Goal: Task Accomplishment & Management: Complete application form

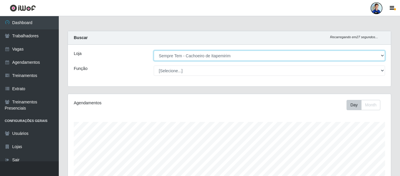
click at [220, 56] on select "[Selecione...] [GEOGRAPHIC_DATA] - [GEOGRAPHIC_DATA] [GEOGRAPHIC_DATA] - [GEOGR…" at bounding box center [269, 56] width 231 height 10
click at [154, 51] on select "[Selecione...] [GEOGRAPHIC_DATA] - [GEOGRAPHIC_DATA] [GEOGRAPHIC_DATA] - [GEOGR…" at bounding box center [269, 56] width 231 height 10
click at [160, 56] on select "[Selecione...] [GEOGRAPHIC_DATA] - [GEOGRAPHIC_DATA] [GEOGRAPHIC_DATA] - [GEOGR…" at bounding box center [269, 56] width 231 height 10
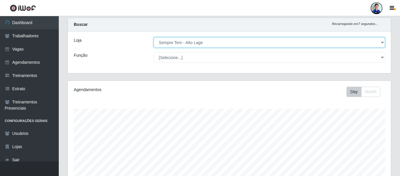
scroll to position [12, 0]
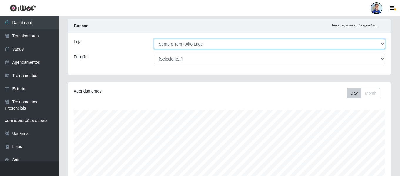
click at [179, 43] on select "[Selecione...] [GEOGRAPHIC_DATA] - [GEOGRAPHIC_DATA] [GEOGRAPHIC_DATA] - [GEOGR…" at bounding box center [269, 44] width 231 height 10
select select "534"
click at [154, 39] on select "[Selecione...] [GEOGRAPHIC_DATA] - [GEOGRAPHIC_DATA] [GEOGRAPHIC_DATA] - [GEOGR…" at bounding box center [269, 44] width 231 height 10
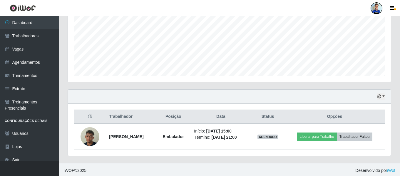
scroll to position [136, 0]
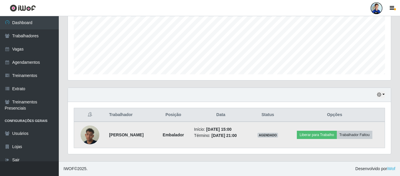
drag, startPoint x: 106, startPoint y: 133, endPoint x: 165, endPoint y: 136, distance: 58.6
click at [156, 136] on td "[PERSON_NAME]" at bounding box center [131, 135] width 51 height 26
copy strong "[PERSON_NAME]"
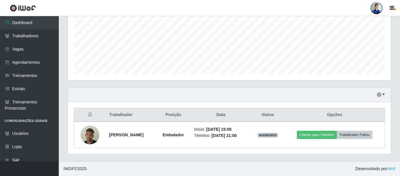
click at [87, 99] on div "Hoje 1 dia 3 dias 1 Semana Não encerrados" at bounding box center [229, 95] width 323 height 14
click at [378, 10] on div at bounding box center [377, 8] width 12 height 12
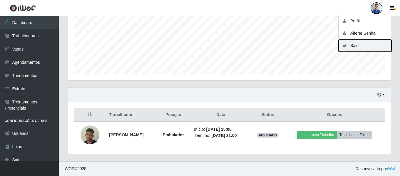
click at [352, 47] on button "Sair" at bounding box center [365, 46] width 53 height 12
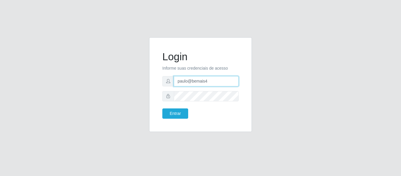
drag, startPoint x: 211, startPoint y: 80, endPoint x: 165, endPoint y: 83, distance: 46.2
click at [165, 83] on div "paulo@bemais4" at bounding box center [201, 81] width 76 height 10
click at [216, 83] on input "juliomarques" at bounding box center [206, 81] width 65 height 10
type input "juliomarques@redecompras"
drag, startPoint x: 170, startPoint y: 114, endPoint x: 236, endPoint y: 102, distance: 66.2
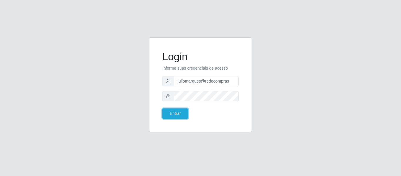
click at [236, 102] on form "Login Informe suas credenciais de acesso juliomarques@redecompras Entrar" at bounding box center [201, 85] width 76 height 68
click at [168, 93] on div at bounding box center [201, 96] width 76 height 10
click at [163, 108] on button "Entrar" at bounding box center [176, 113] width 26 height 10
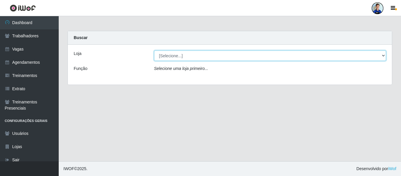
click at [171, 53] on select "[Selecione...] Rede Compras - CD Logistica Rede Compras Supermercados - LOJA 1 …" at bounding box center [270, 56] width 232 height 10
drag, startPoint x: 171, startPoint y: 53, endPoint x: 165, endPoint y: 53, distance: 5.6
click at [171, 53] on select "[Selecione...] Rede Compras - CD Logistica Rede Compras Supermercados - LOJA 1 …" at bounding box center [270, 56] width 232 height 10
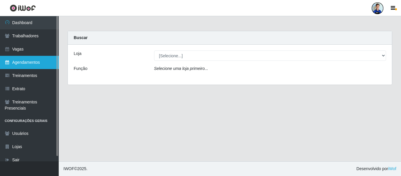
click at [23, 64] on link "Agendamentos" at bounding box center [29, 62] width 59 height 13
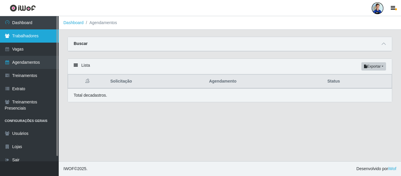
click at [28, 41] on link "Trabalhadores" at bounding box center [29, 35] width 59 height 13
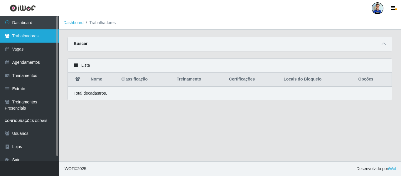
click at [34, 34] on link "Trabalhadores" at bounding box center [29, 35] width 59 height 13
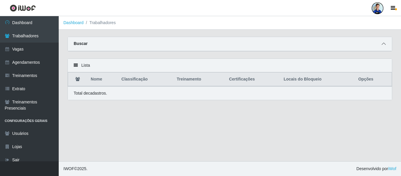
click at [385, 47] on span at bounding box center [384, 44] width 7 height 7
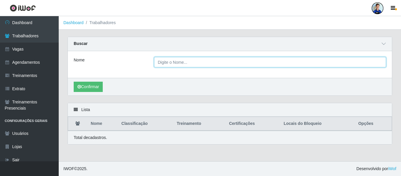
click at [197, 59] on input "Nome" at bounding box center [270, 62] width 232 height 10
paste input "[PHONE_NUMBER]"
type input "[PHONE_NUMBER]"
drag, startPoint x: 198, startPoint y: 62, endPoint x: 158, endPoint y: 62, distance: 40.0
click at [158, 62] on input "[PHONE_NUMBER]" at bounding box center [270, 62] width 232 height 10
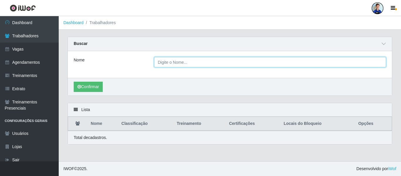
paste input "cauan [PERSON_NAME]"
type input "cauan [PERSON_NAME]"
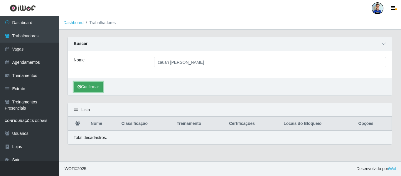
click at [88, 91] on button "Confirmar" at bounding box center [88, 87] width 29 height 10
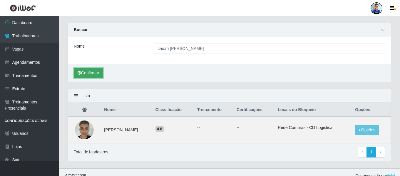
scroll to position [21, 0]
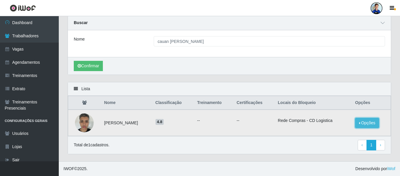
click at [359, 124] on button "Opções" at bounding box center [367, 123] width 24 height 10
click at [325, 116] on button "Bloquear - Empresa" at bounding box center [330, 116] width 47 height 12
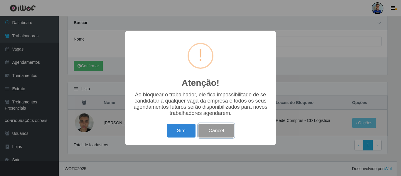
click at [222, 132] on button "Cancel" at bounding box center [217, 131] width 36 height 14
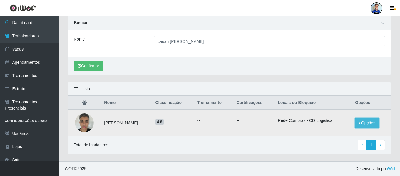
click at [366, 123] on button "Opções" at bounding box center [367, 123] width 24 height 10
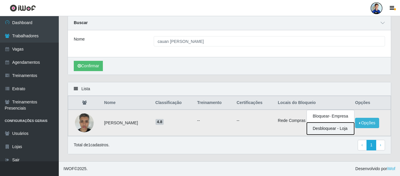
click at [330, 130] on button "Desbloquear - Loja" at bounding box center [330, 129] width 47 height 12
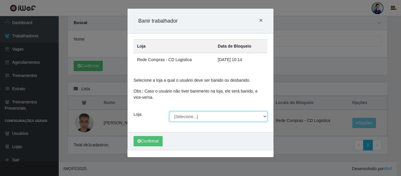
click at [188, 117] on select "[Selecione...] Rede Compras - CD Logistica Rede Compras Supermercados - LOJA 1 …" at bounding box center [219, 116] width 98 height 10
select select "429"
click at [170, 111] on select "[Selecione...] Rede Compras - CD Logistica Rede Compras Supermercados - LOJA 1 …" at bounding box center [219, 116] width 98 height 10
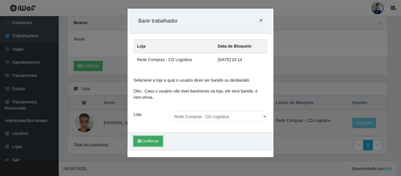
click at [143, 139] on button "Confirmar" at bounding box center [148, 141] width 29 height 10
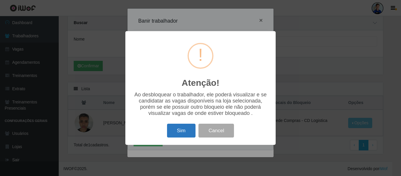
click at [177, 133] on button "Sim" at bounding box center [181, 131] width 29 height 14
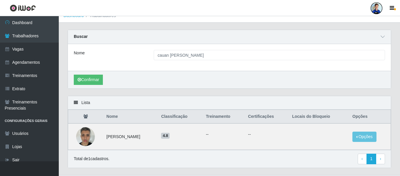
scroll to position [0, 0]
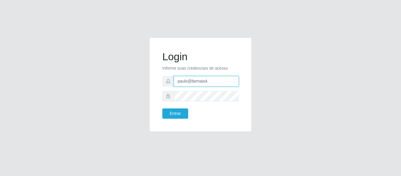
drag, startPoint x: 215, startPoint y: 82, endPoint x: 175, endPoint y: 82, distance: 40.6
click at [175, 82] on input "paulo@bemais4" at bounding box center [206, 81] width 65 height 10
type input "juliomarques@carone"
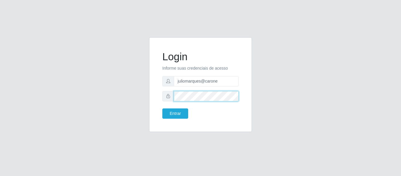
click at [160, 97] on div "Login Informe suas credenciais de acesso juliomarques@carone Entrar" at bounding box center [201, 85] width 88 height 80
click at [163, 108] on button "Entrar" at bounding box center [176, 113] width 26 height 10
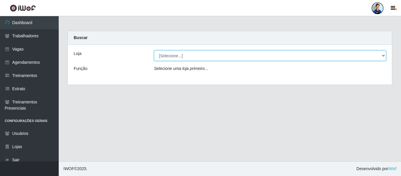
click at [177, 56] on select "[Selecione...] [GEOGRAPHIC_DATA] - [GEOGRAPHIC_DATA] [GEOGRAPHIC_DATA] - [GEOGR…" at bounding box center [270, 56] width 232 height 10
select select "530"
click at [154, 51] on select "[Selecione...] [GEOGRAPHIC_DATA] - [GEOGRAPHIC_DATA] [GEOGRAPHIC_DATA] - [GEOGR…" at bounding box center [270, 56] width 232 height 10
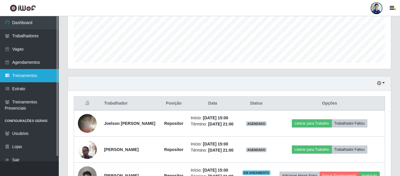
scroll to position [143, 0]
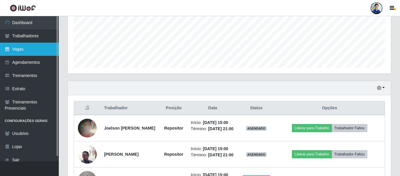
click at [25, 54] on link "Vagas" at bounding box center [29, 49] width 59 height 13
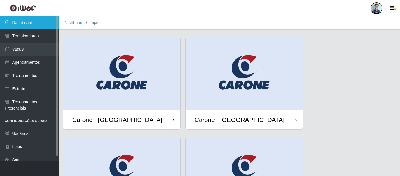
click at [31, 27] on link "Dashboard" at bounding box center [29, 22] width 59 height 13
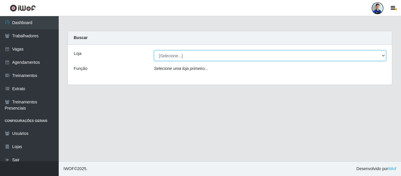
drag, startPoint x: 363, startPoint y: 57, endPoint x: 343, endPoint y: 61, distance: 20.6
click at [363, 57] on select "[Selecione...] [GEOGRAPHIC_DATA] - [GEOGRAPHIC_DATA] [GEOGRAPHIC_DATA] - [GEOGR…" at bounding box center [270, 56] width 232 height 10
click at [154, 51] on select "[Selecione...] [GEOGRAPHIC_DATA] - [GEOGRAPHIC_DATA] [GEOGRAPHIC_DATA] - [GEOGR…" at bounding box center [270, 56] width 232 height 10
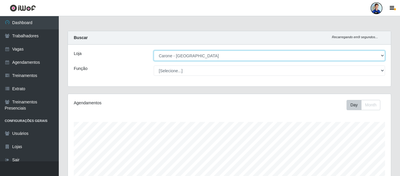
click at [380, 56] on select "[Selecione...] [GEOGRAPHIC_DATA] - [GEOGRAPHIC_DATA] [GEOGRAPHIC_DATA] - [GEOGR…" at bounding box center [269, 56] width 231 height 10
click at [154, 51] on select "[Selecione...] [GEOGRAPHIC_DATA] - [GEOGRAPHIC_DATA] [GEOGRAPHIC_DATA] - [GEOGR…" at bounding box center [269, 56] width 231 height 10
click at [196, 57] on select "[Selecione...] [GEOGRAPHIC_DATA] - [GEOGRAPHIC_DATA] [GEOGRAPHIC_DATA] - [GEOGR…" at bounding box center [269, 56] width 231 height 10
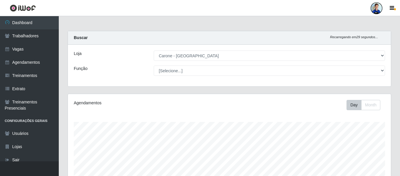
click at [151, 41] on div "Buscar Recarregando em 29 segundos..." at bounding box center [229, 38] width 323 height 14
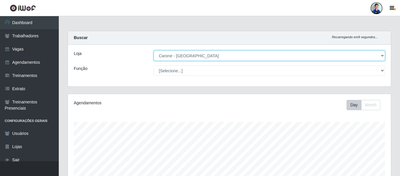
click at [173, 53] on select "[Selecione...] [GEOGRAPHIC_DATA] - [GEOGRAPHIC_DATA] [GEOGRAPHIC_DATA] - [GEOGR…" at bounding box center [269, 56] width 231 height 10
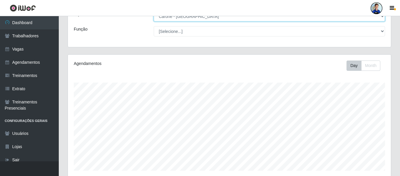
scroll to position [29, 0]
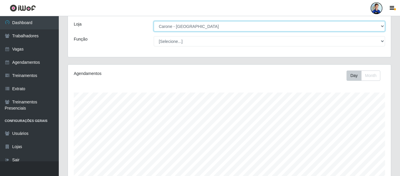
click at [183, 31] on select "[Selecione...] [GEOGRAPHIC_DATA] - [GEOGRAPHIC_DATA] [GEOGRAPHIC_DATA] - [GEOGR…" at bounding box center [269, 26] width 231 height 10
click at [154, 21] on select "[Selecione...] [GEOGRAPHIC_DATA] - [GEOGRAPHIC_DATA] [GEOGRAPHIC_DATA] - [GEOGR…" at bounding box center [269, 26] width 231 height 10
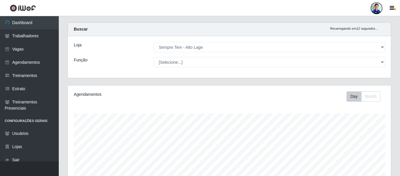
scroll to position [0, 0]
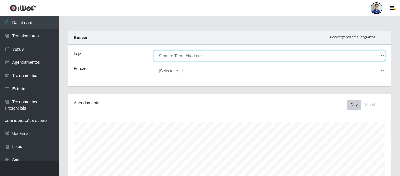
click at [191, 55] on select "[Selecione...] [GEOGRAPHIC_DATA] - [GEOGRAPHIC_DATA] [GEOGRAPHIC_DATA] - [GEOGR…" at bounding box center [269, 56] width 231 height 10
click at [177, 55] on select "[Selecione...] [GEOGRAPHIC_DATA] - [GEOGRAPHIC_DATA] [GEOGRAPHIC_DATA] - [GEOGR…" at bounding box center [269, 56] width 231 height 10
click at [192, 57] on select "[Selecione...] [GEOGRAPHIC_DATA] - [GEOGRAPHIC_DATA] [GEOGRAPHIC_DATA] - [GEOGR…" at bounding box center [269, 56] width 231 height 10
select select "533"
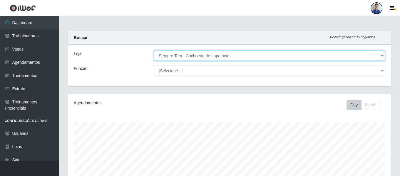
click at [154, 51] on select "[Selecione...] [GEOGRAPHIC_DATA] - [GEOGRAPHIC_DATA] [GEOGRAPHIC_DATA] - [GEOGR…" at bounding box center [269, 56] width 231 height 10
